Goal: Navigation & Orientation: Find specific page/section

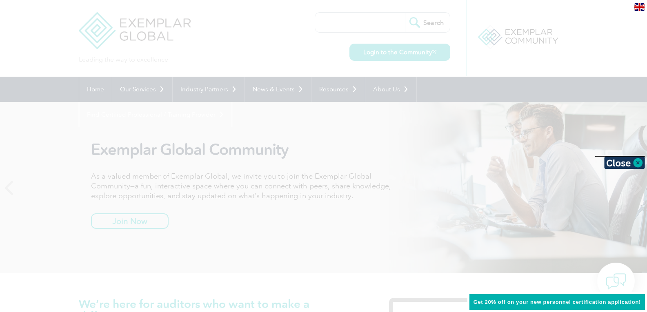
click at [421, 55] on div at bounding box center [323, 156] width 647 height 312
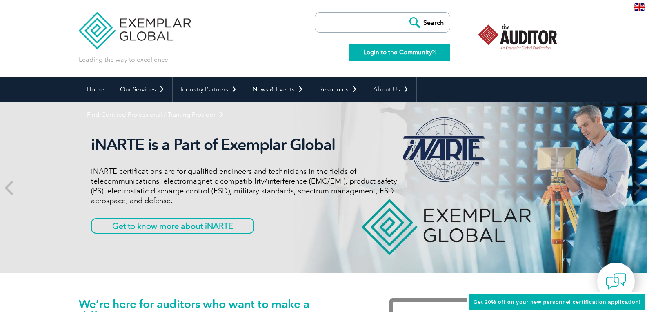
click at [389, 52] on link "Login to the Community" at bounding box center [399, 52] width 101 height 17
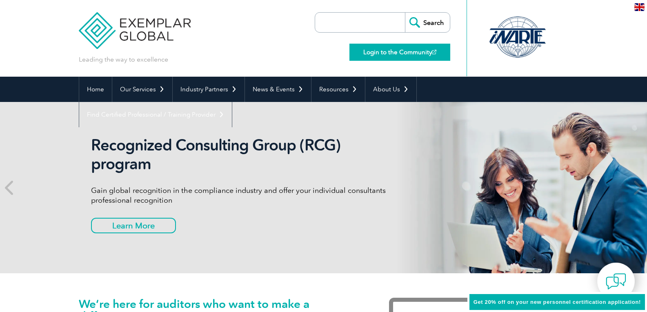
click at [415, 57] on link "Login to the Community" at bounding box center [399, 52] width 101 height 17
